Goal: Participate in discussion: Engage in conversation with other users on a specific topic

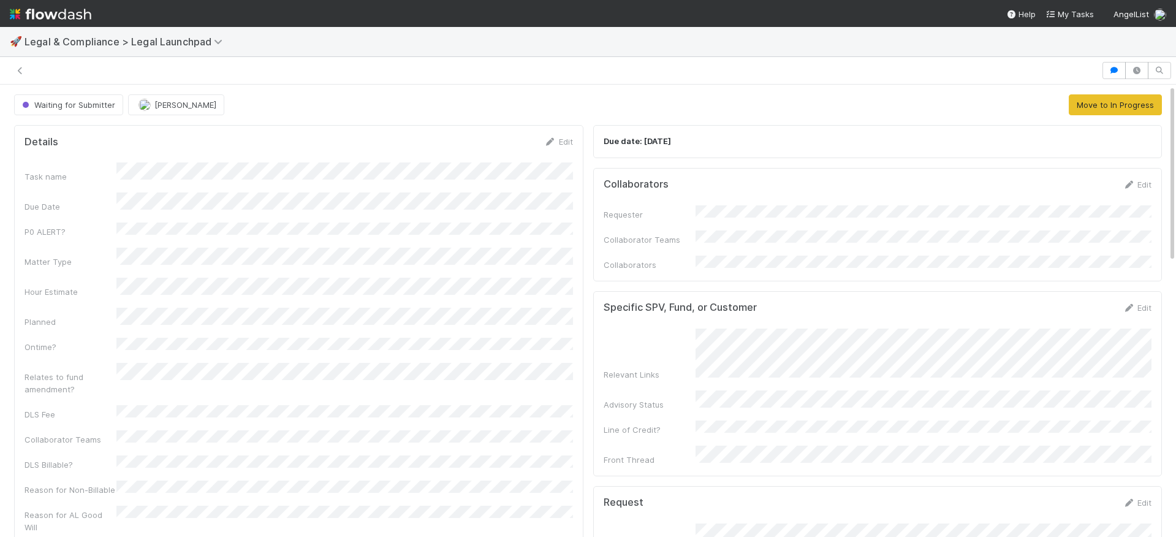
scroll to position [1176, 0]
click at [469, 104] on div "Waiting for Submitter [PERSON_NAME] Move to In Progress" at bounding box center [587, 104] width 1147 height 21
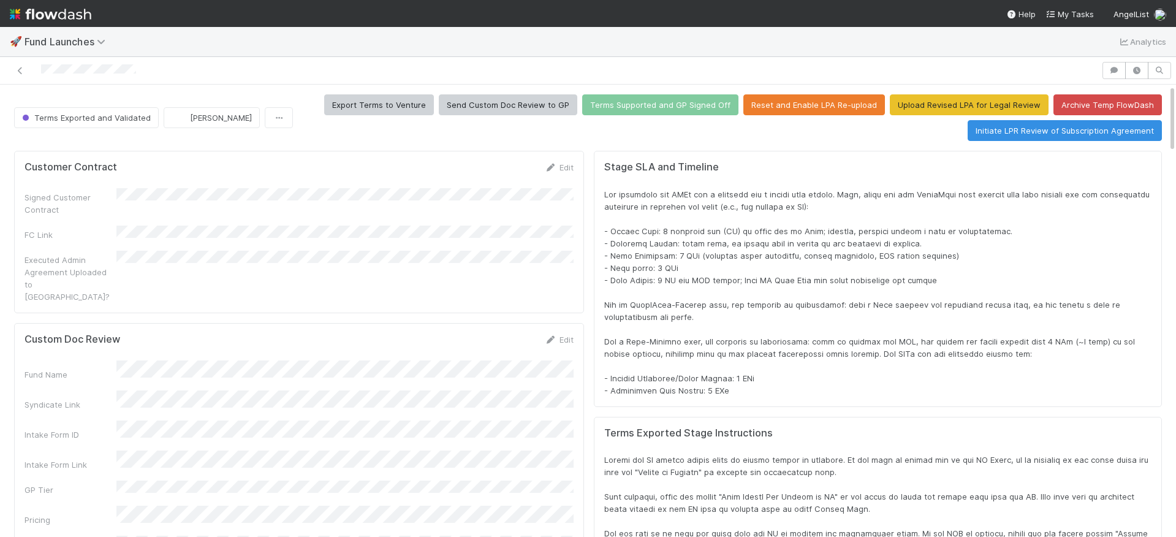
scroll to position [249, 1127]
click at [1120, 70] on button "button" at bounding box center [1113, 70] width 23 height 17
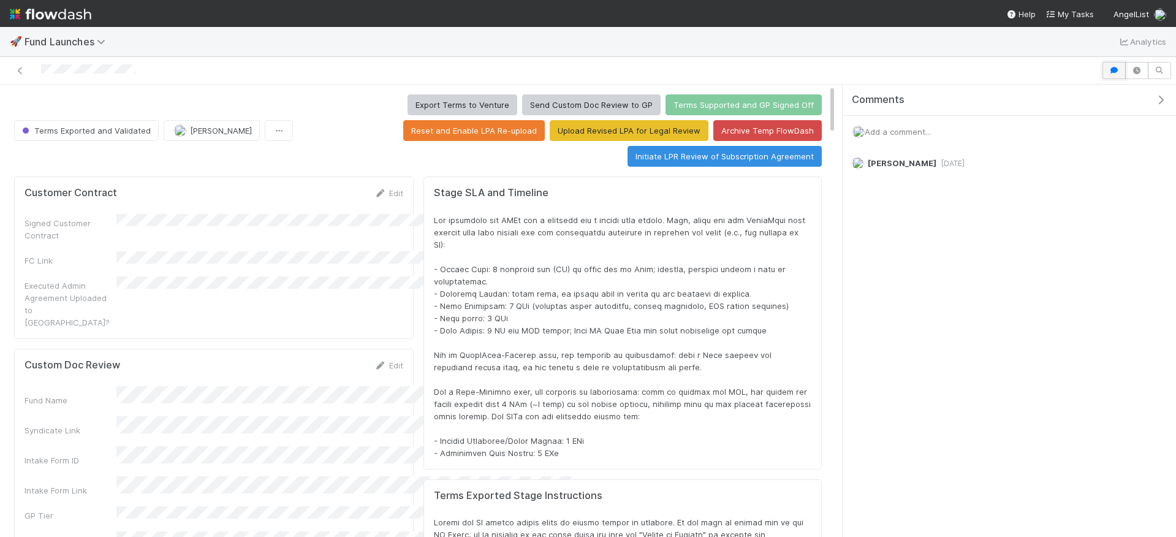
scroll to position [1, 1]
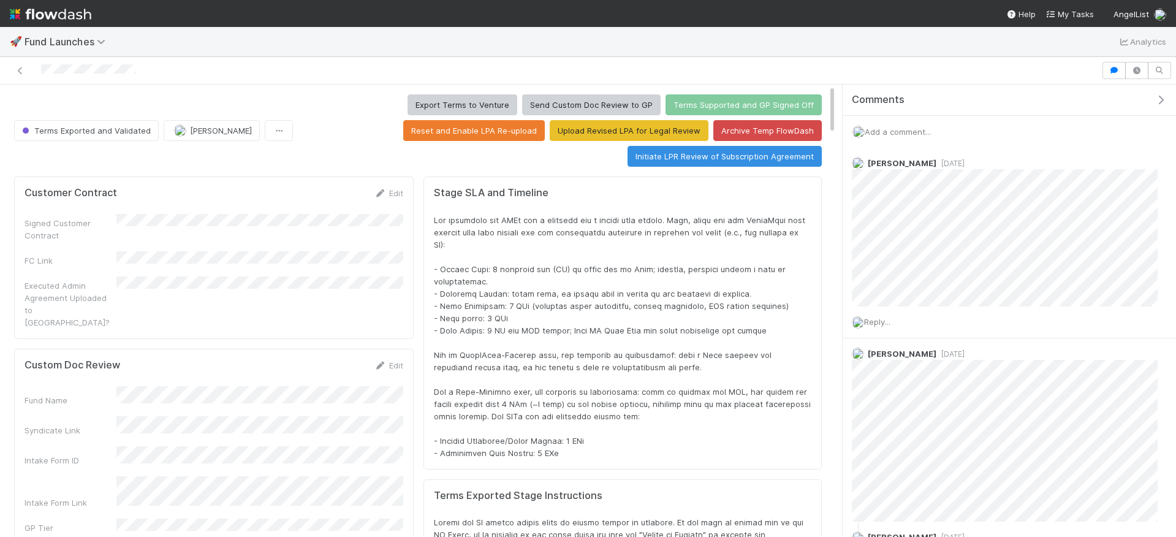
click at [907, 131] on span "Add a comment..." at bounding box center [897, 132] width 66 height 10
click at [902, 301] on button "Add Comment" at bounding box center [897, 303] width 71 height 21
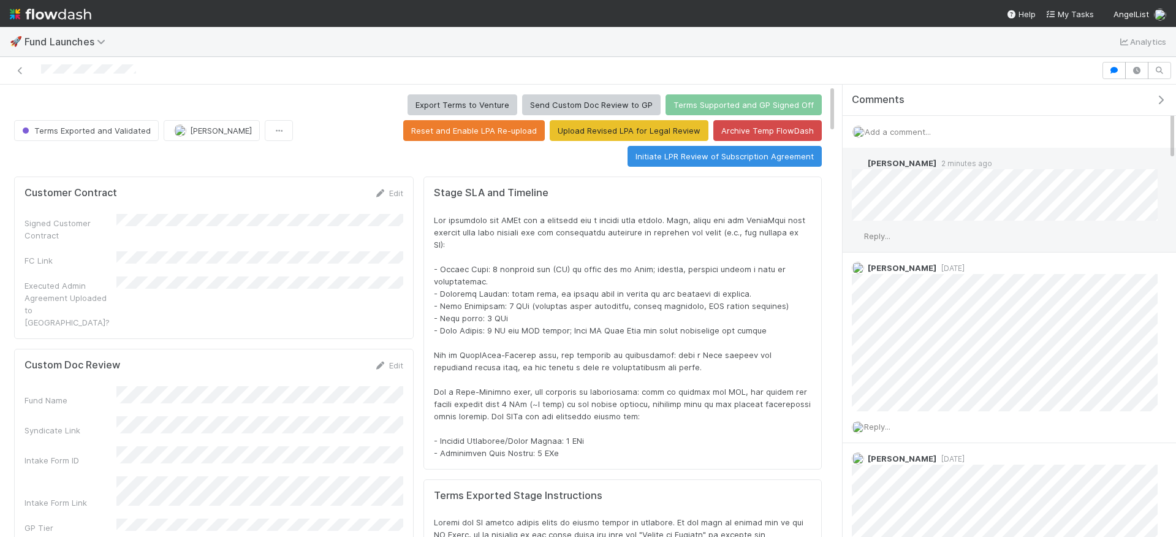
click at [890, 236] on span "Reply..." at bounding box center [877, 236] width 26 height 10
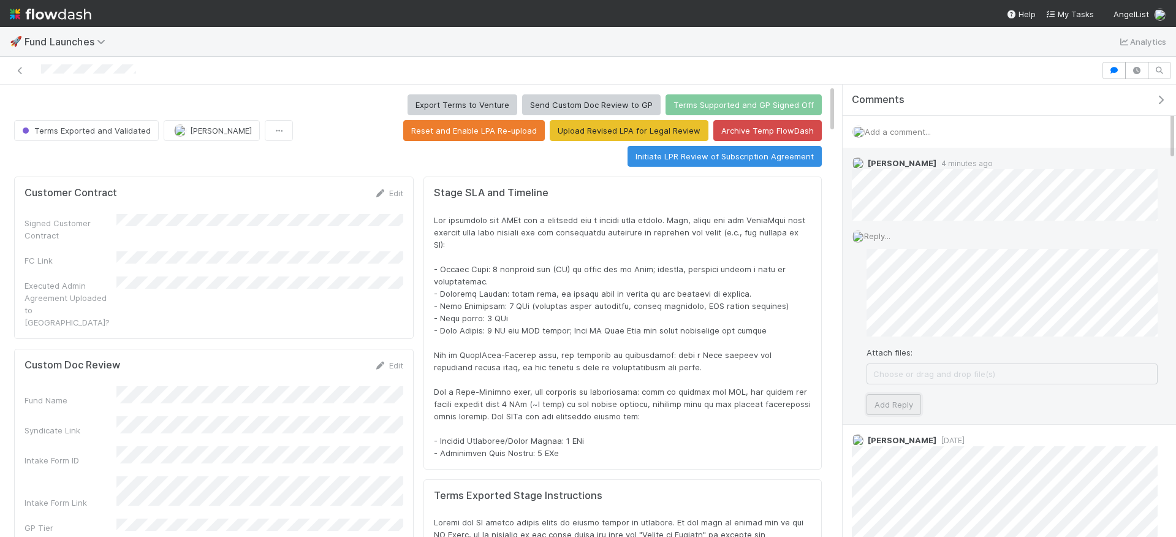
click at [902, 406] on button "Add Reply" at bounding box center [893, 404] width 55 height 21
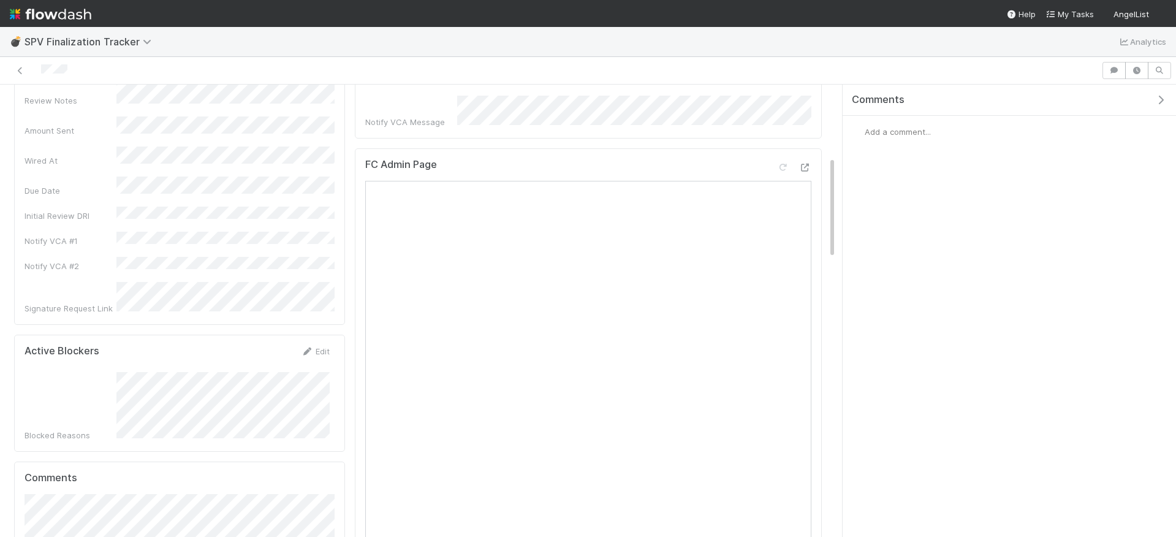
scroll to position [318, 0]
click at [801, 163] on icon at bounding box center [805, 167] width 12 height 8
